Goal: Information Seeking & Learning: Find specific page/section

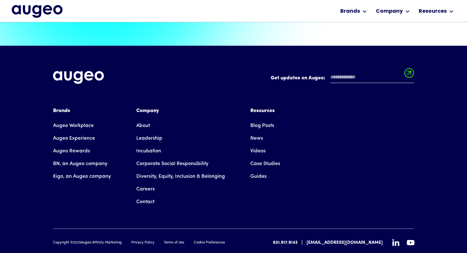
scroll to position [1439, 0]
click at [144, 241] on link "Privacy Policy" at bounding box center [142, 243] width 23 height 5
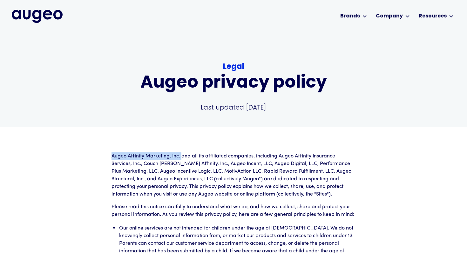
drag, startPoint x: 111, startPoint y: 157, endPoint x: 181, endPoint y: 159, distance: 69.6
copy p "Augeo Affinity Marketing, Inc."
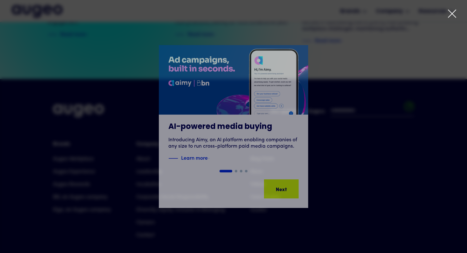
click at [454, 12] on icon at bounding box center [453, 14] width 8 height 8
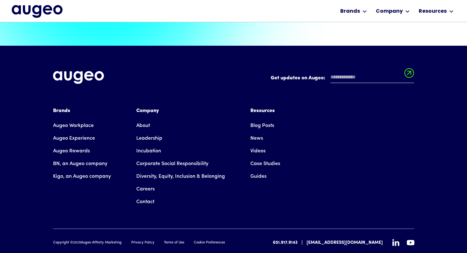
scroll to position [1439, 0]
